Goal: Task Accomplishment & Management: Manage account settings

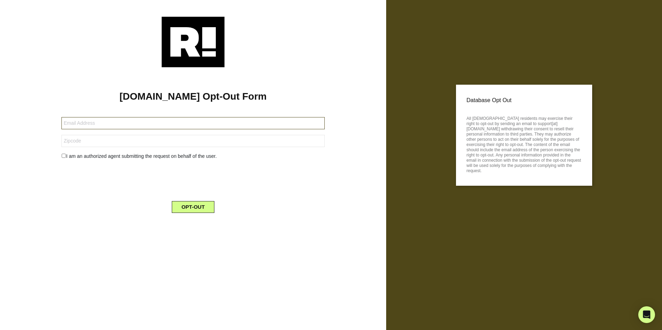
click at [218, 122] on input "text" at bounding box center [192, 123] width 263 height 12
type input "kastrinos@sbcglobal.net"
click at [109, 141] on input "text" at bounding box center [192, 141] width 263 height 12
type input "54904"
click at [195, 208] on button "OPT-OUT" at bounding box center [193, 207] width 43 height 12
